Goal: Navigation & Orientation: Find specific page/section

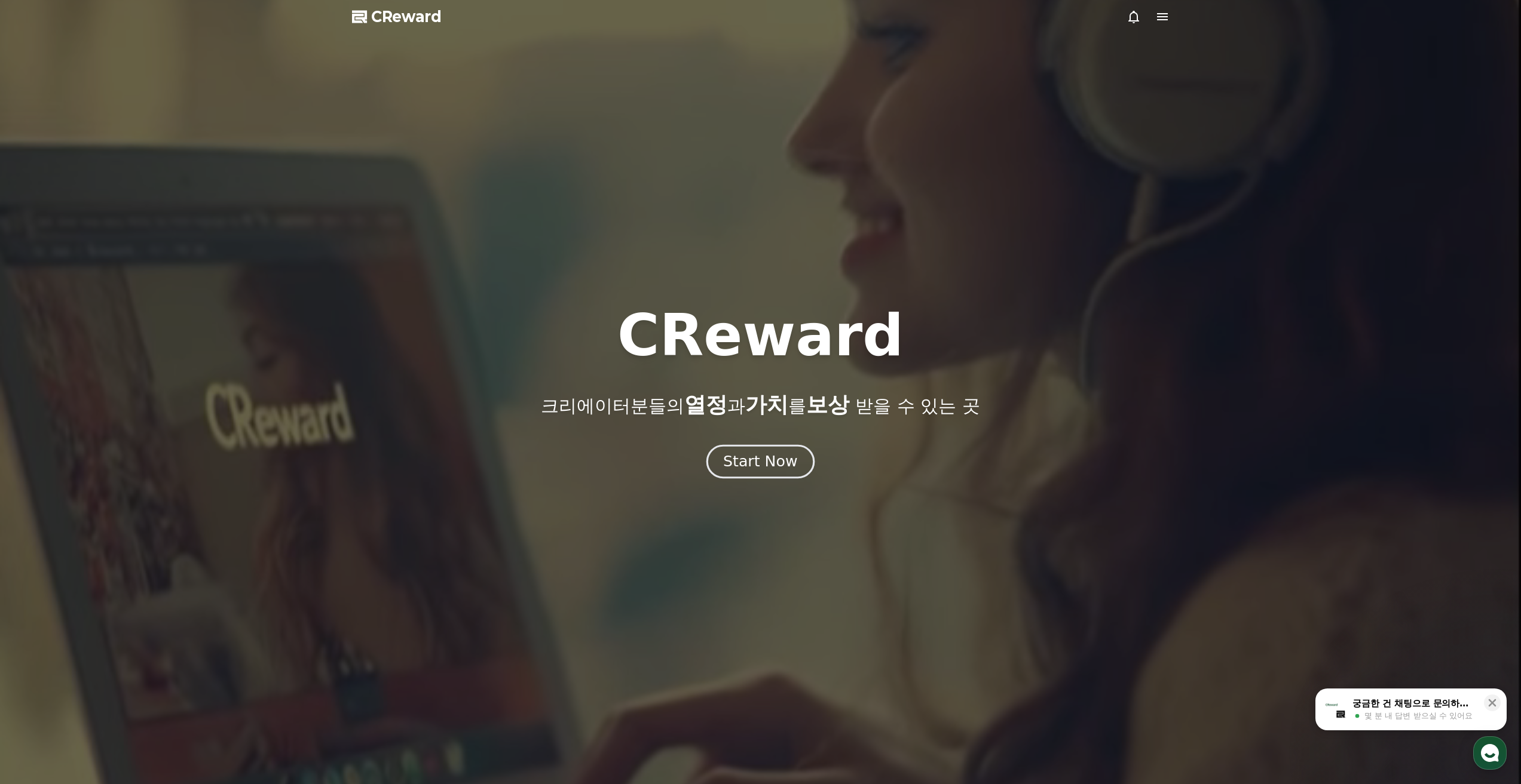
click at [748, 462] on div "Start Now" at bounding box center [760, 462] width 74 height 20
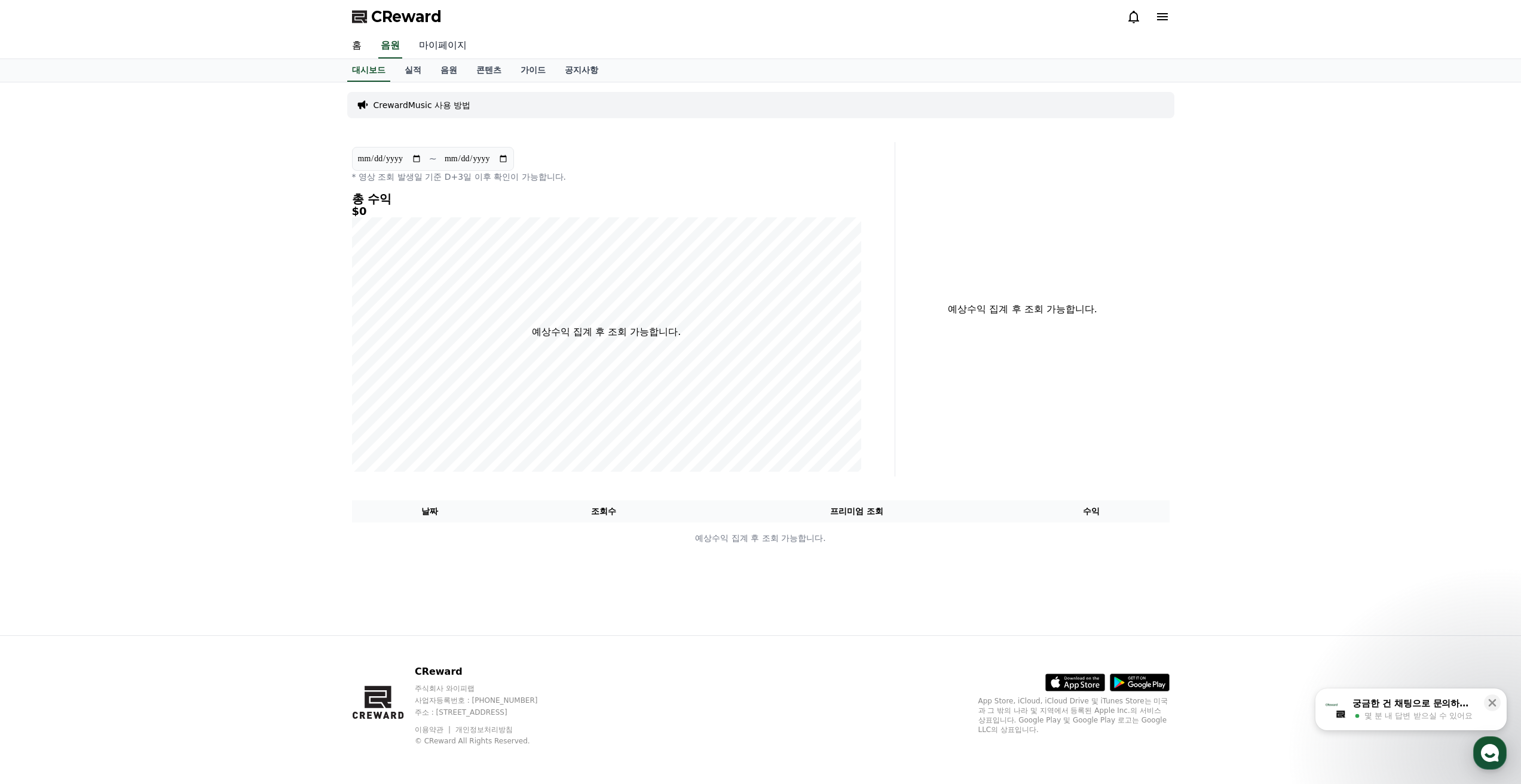
click at [435, 46] on link "마이페이지" at bounding box center [442, 46] width 67 height 25
select select "**********"
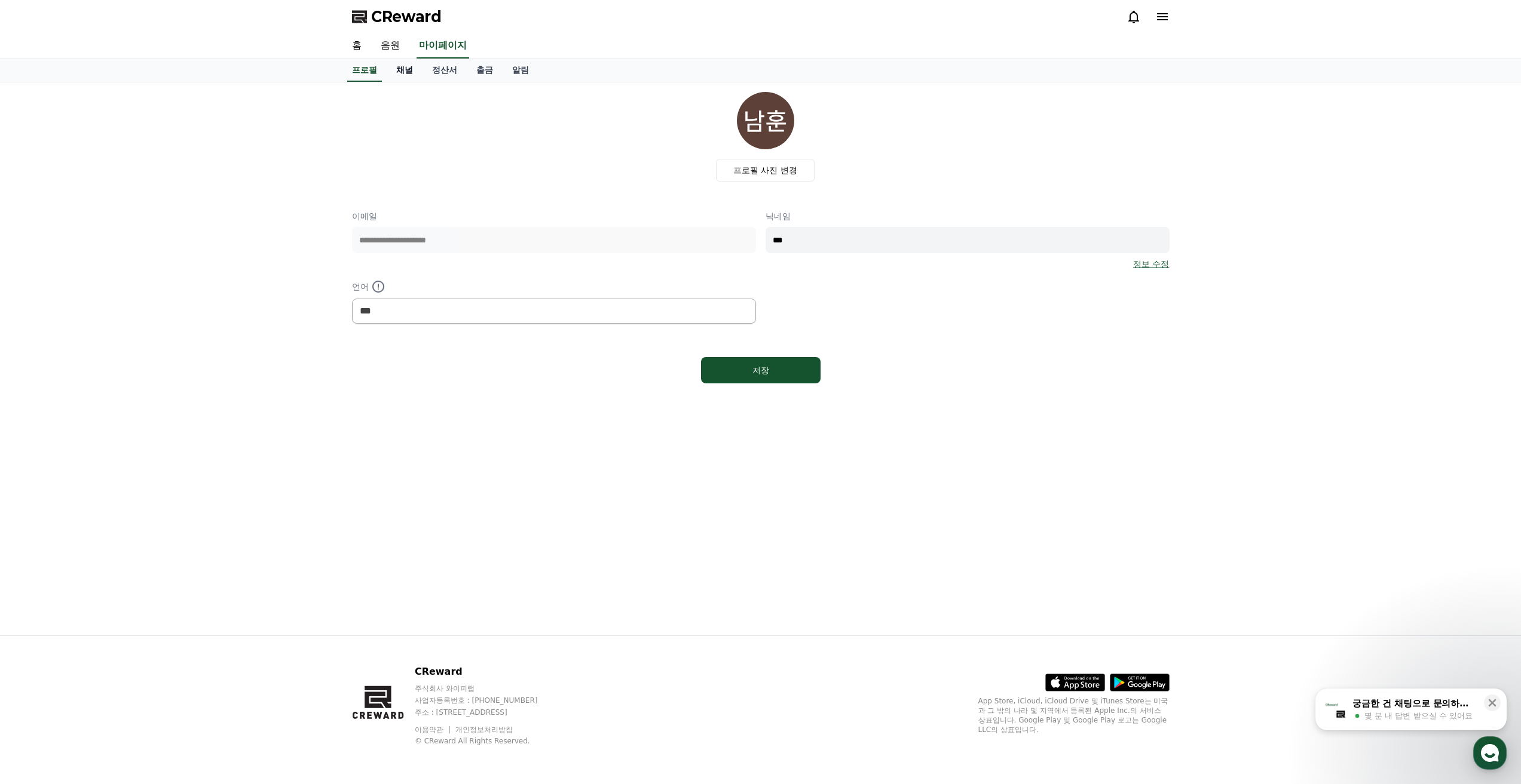
click at [404, 72] on link "채널" at bounding box center [404, 70] width 36 height 23
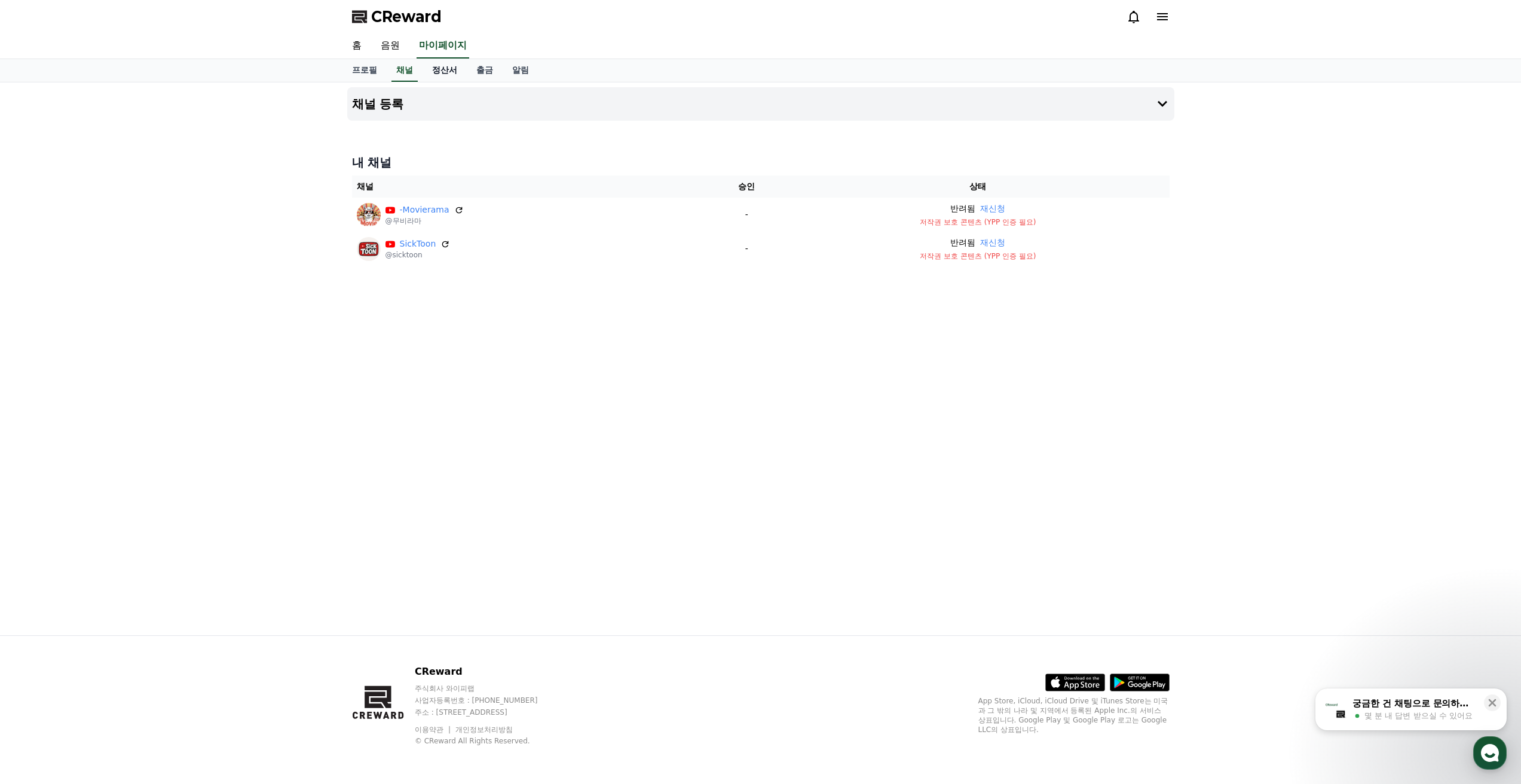
click at [441, 72] on link "정산서" at bounding box center [445, 70] width 44 height 23
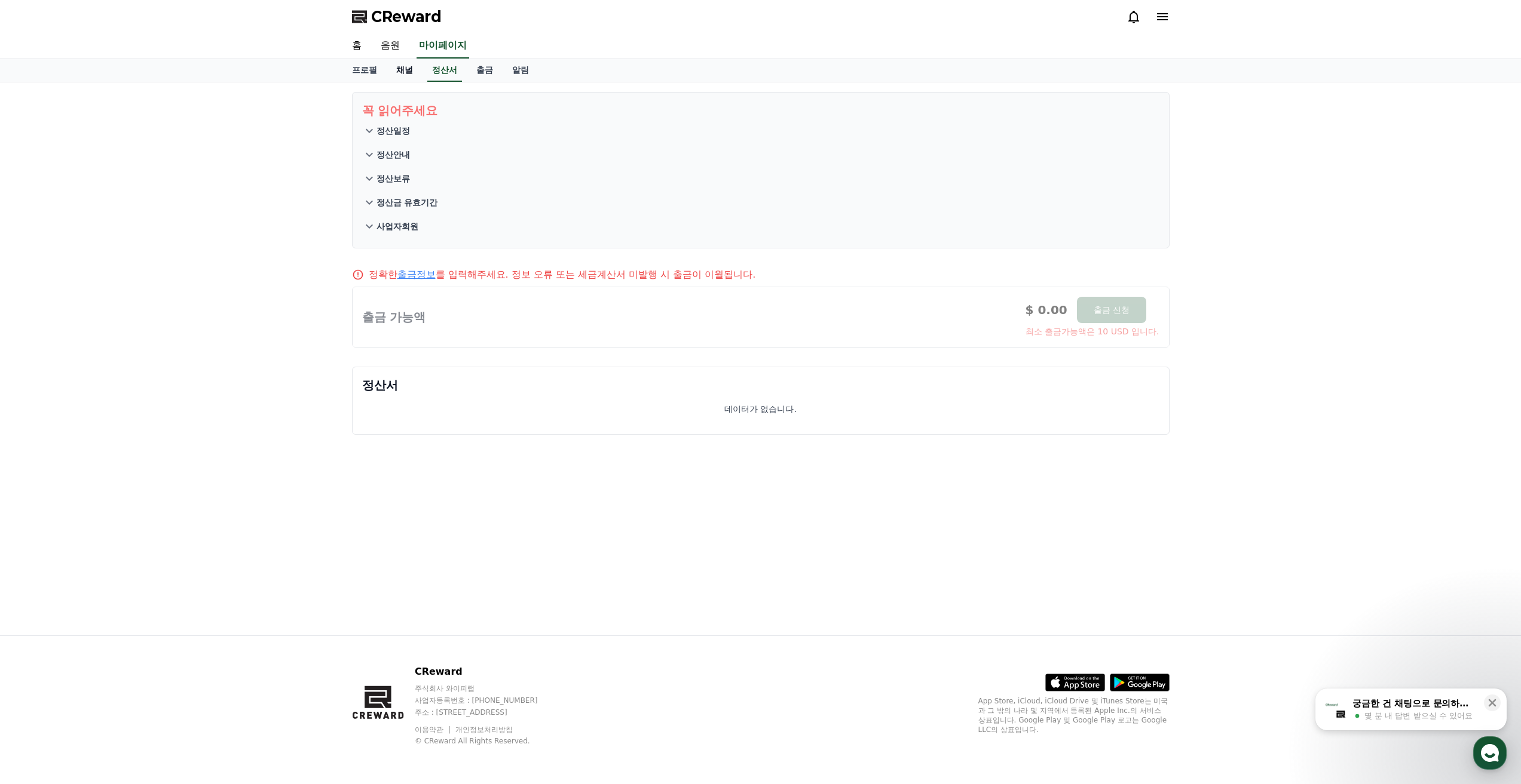
click at [413, 69] on link "채널" at bounding box center [404, 70] width 36 height 23
